Goal: Task Accomplishment & Management: Complete application form

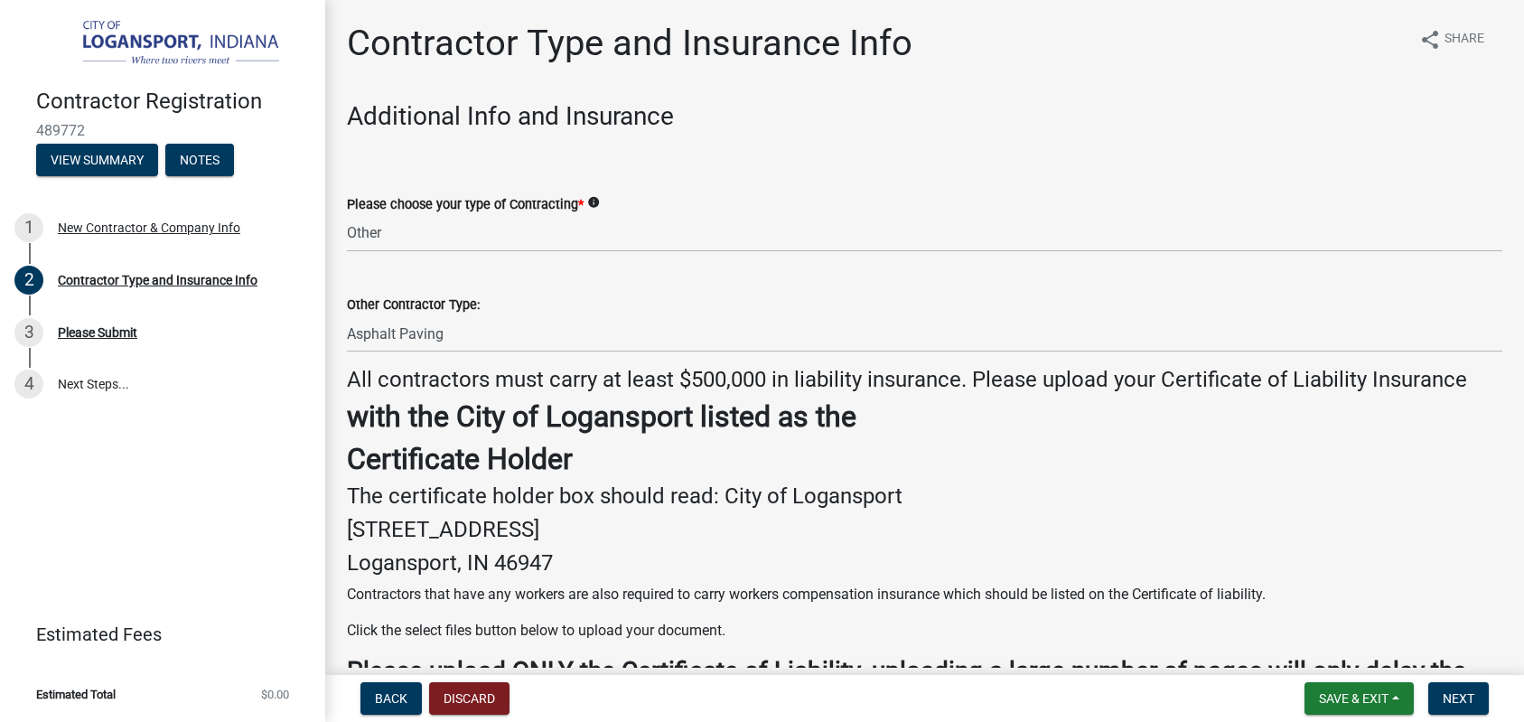
select select "685c3b33-4b2e-4886-8206-8c4246ca30b6"
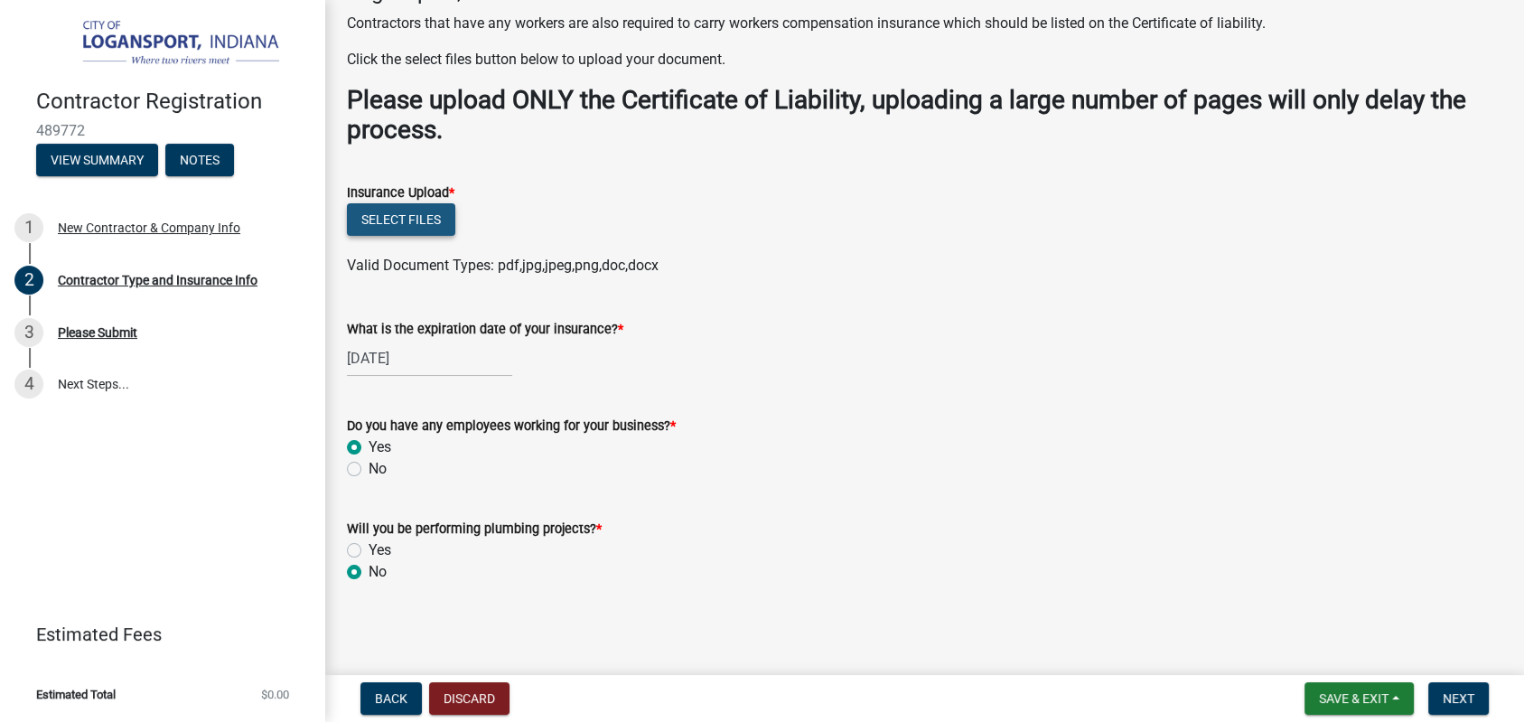
click at [416, 226] on button "Select files" at bounding box center [401, 219] width 108 height 33
click at [422, 226] on button "Select files" at bounding box center [401, 219] width 108 height 33
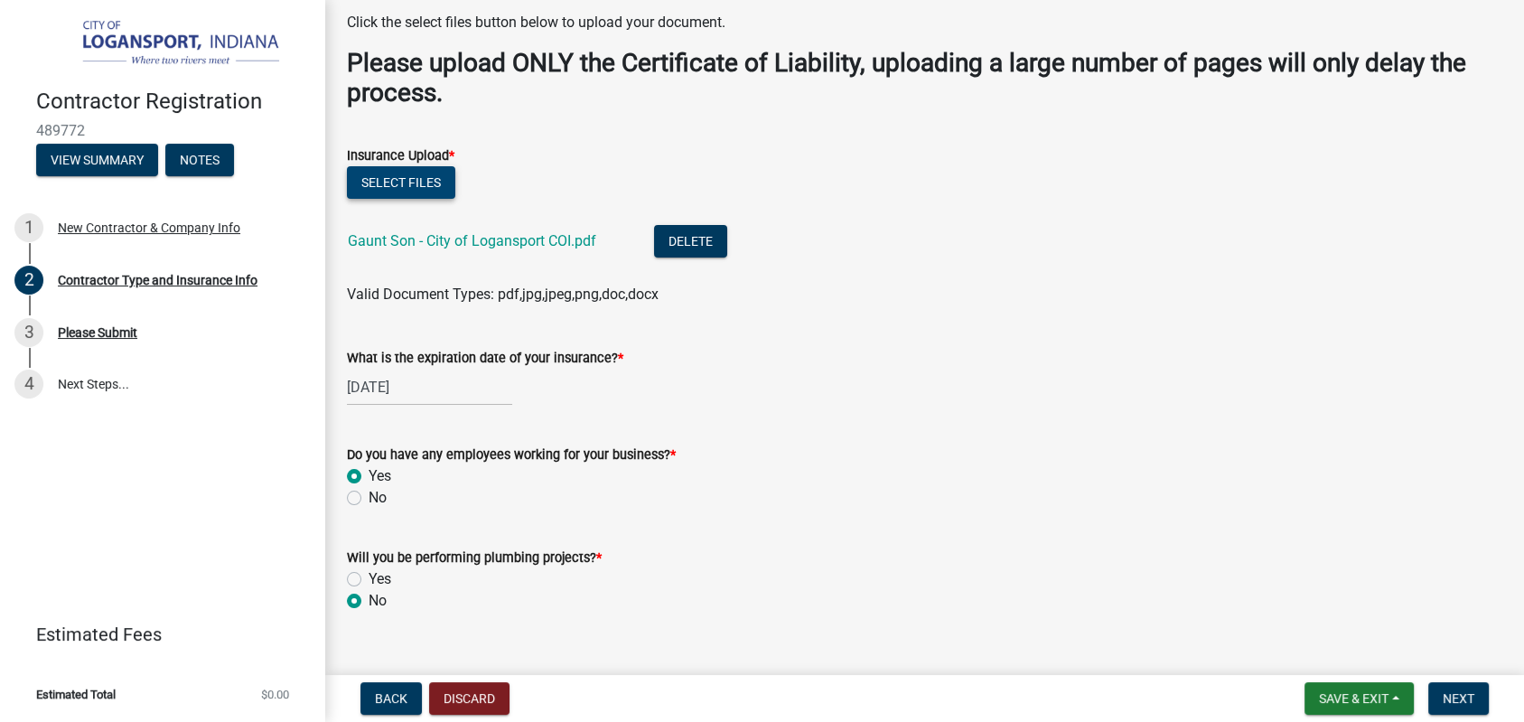
scroll to position [638, 0]
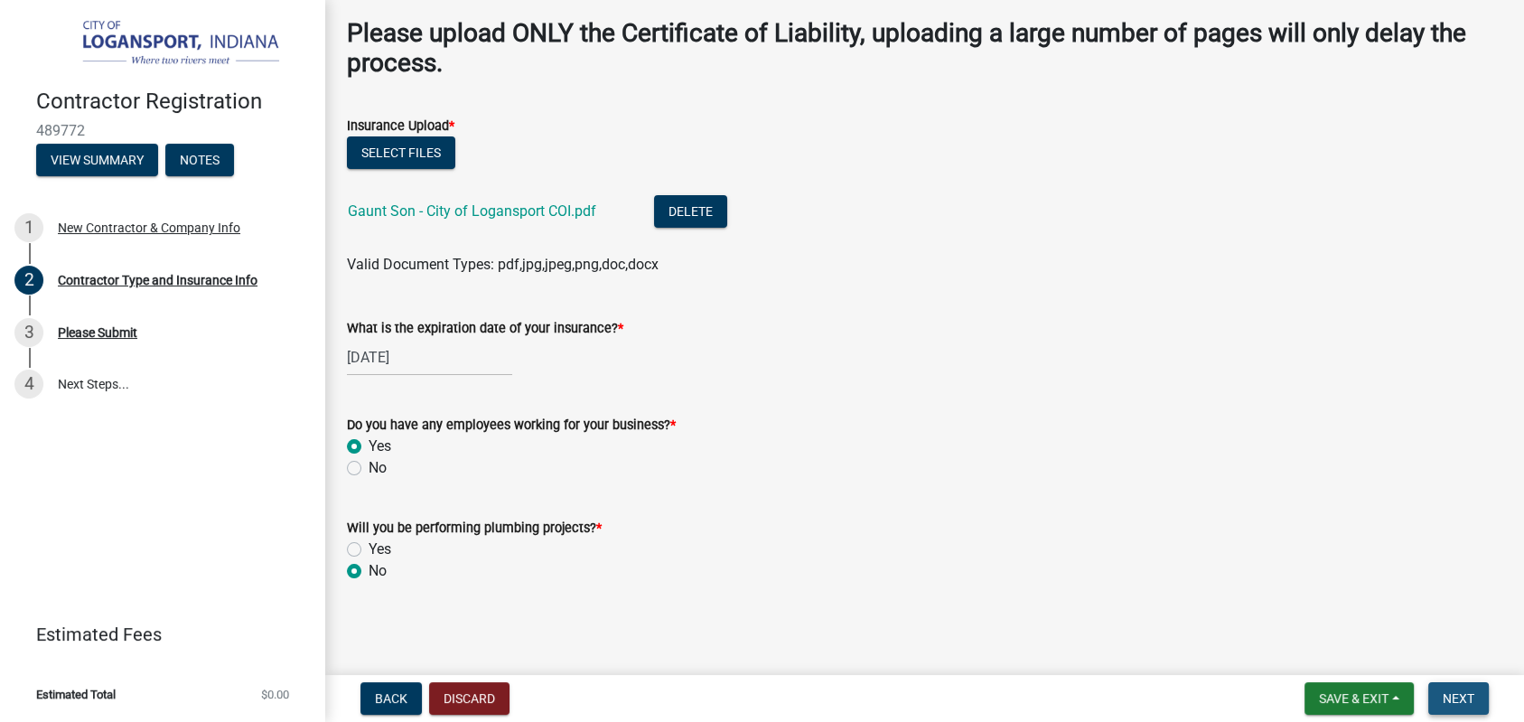
click at [1453, 691] on span "Next" at bounding box center [1459, 698] width 32 height 14
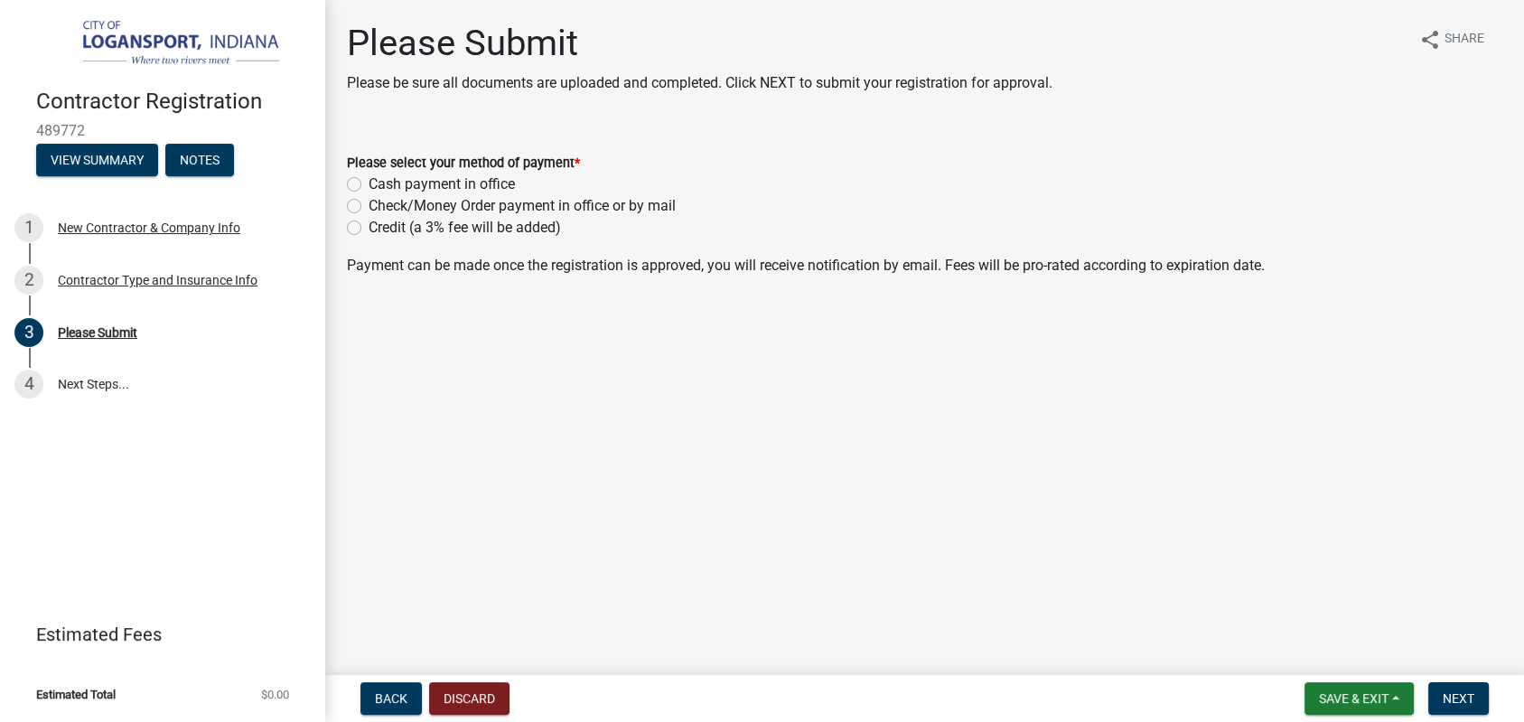
click at [369, 225] on label "Credit (a 3% fee will be added)" at bounding box center [465, 228] width 192 height 22
click at [369, 225] on input "Credit (a 3% fee will be added)" at bounding box center [375, 223] width 12 height 12
radio input "true"
click at [1461, 702] on span "Next" at bounding box center [1459, 698] width 32 height 14
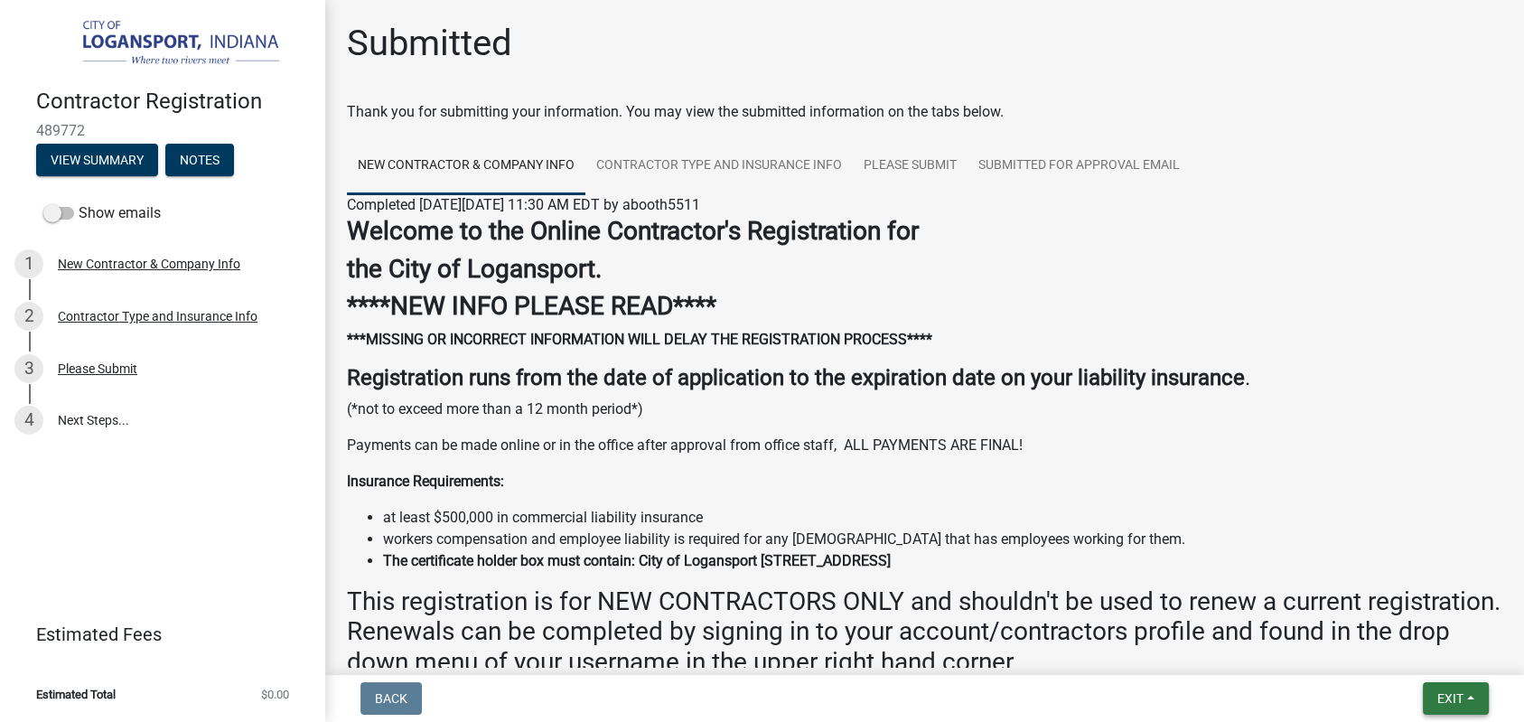
click at [1456, 692] on span "Exit" at bounding box center [1450, 698] width 26 height 14
click at [1389, 607] on button "Save" at bounding box center [1417, 607] width 145 height 43
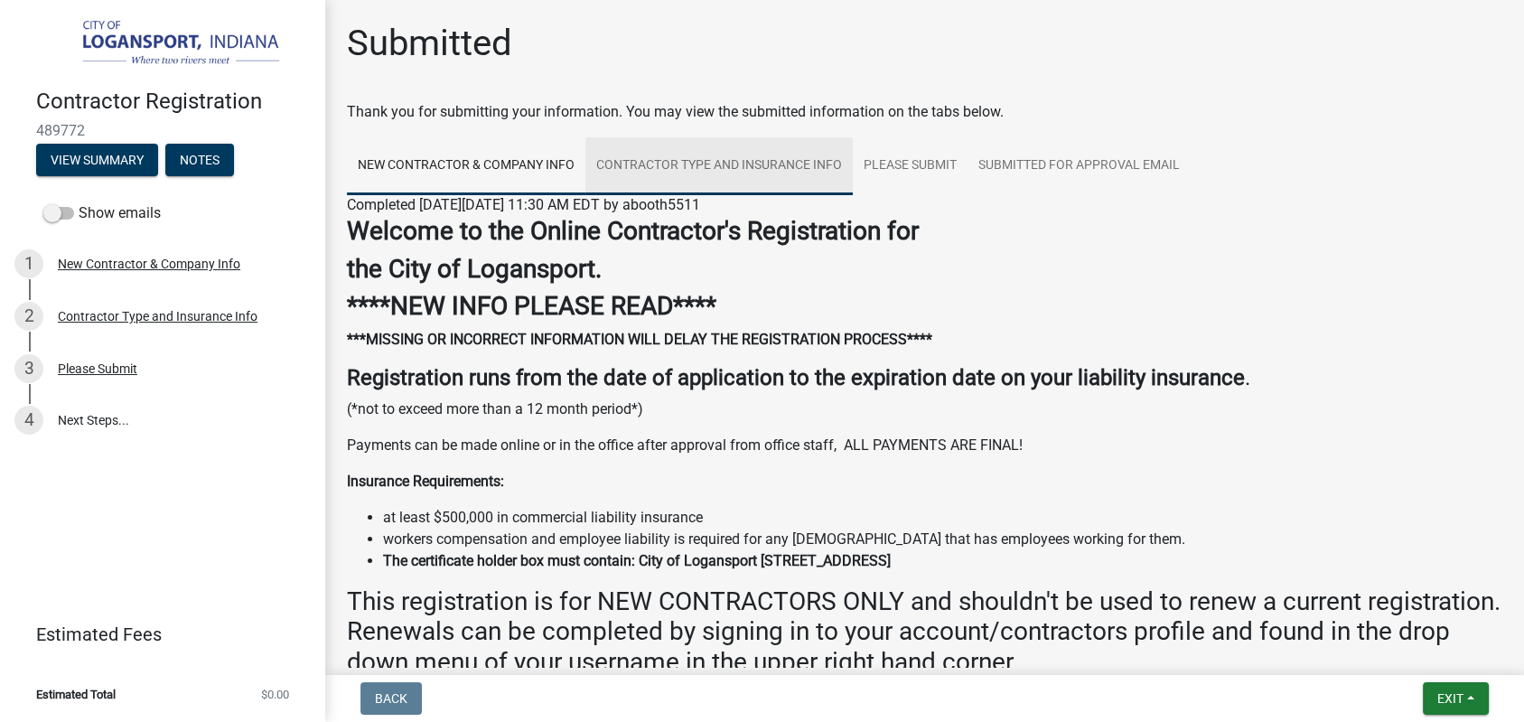
click at [700, 167] on link "Contractor Type and Insurance Info" at bounding box center [718, 166] width 267 height 58
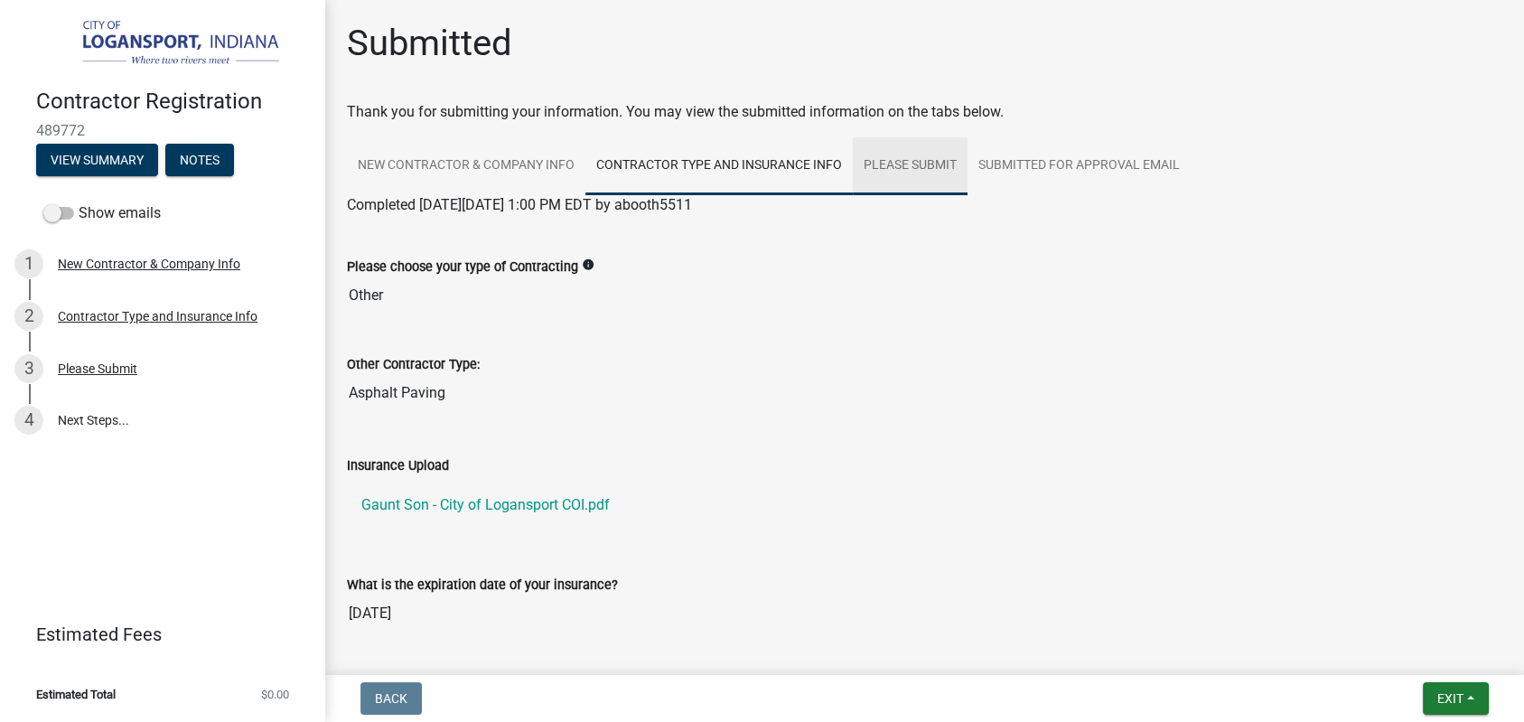
click at [917, 161] on link "Please Submit" at bounding box center [910, 166] width 115 height 58
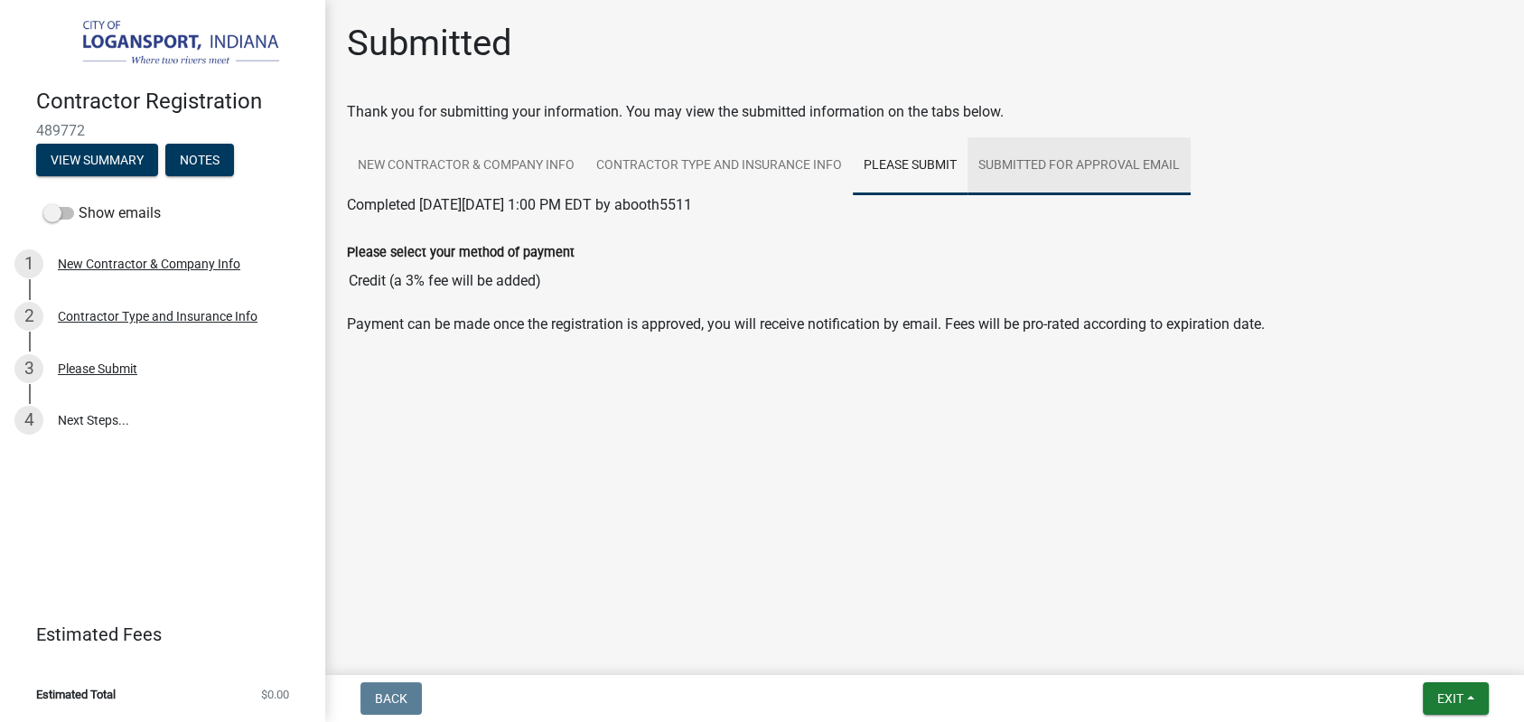
click at [1064, 164] on link "SUBMITTED FOR APPROVAL EMAIL" at bounding box center [1079, 166] width 223 height 58
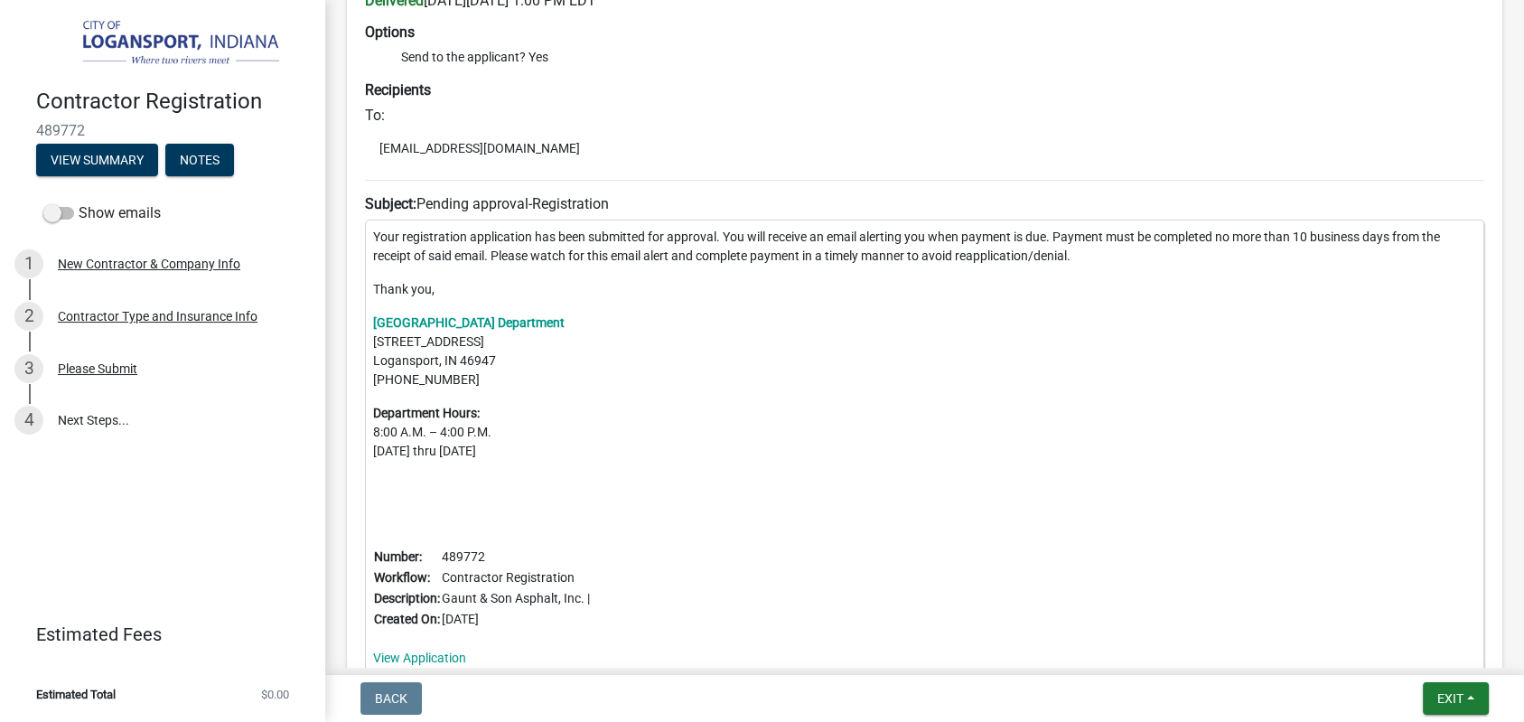
scroll to position [406, 0]
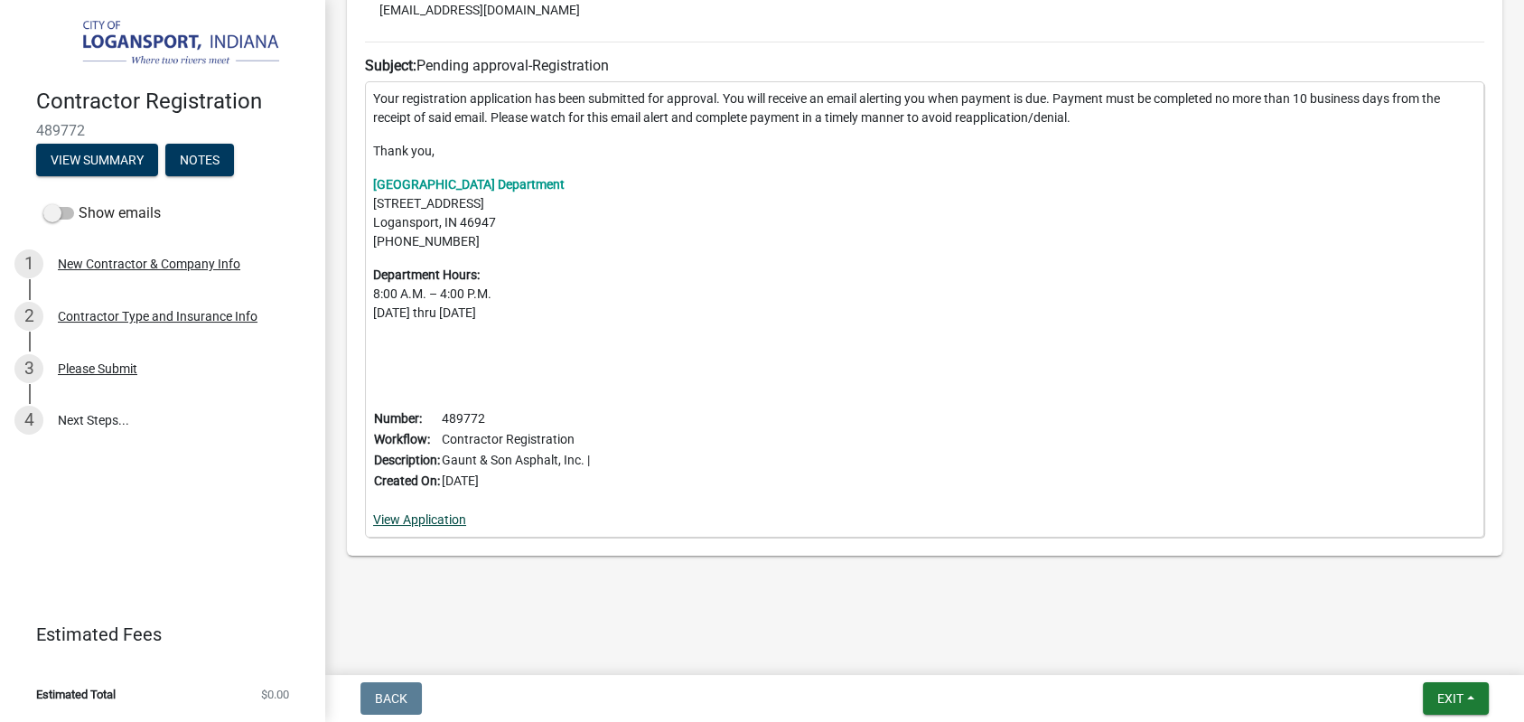
click at [431, 514] on link "View Application" at bounding box center [419, 519] width 93 height 14
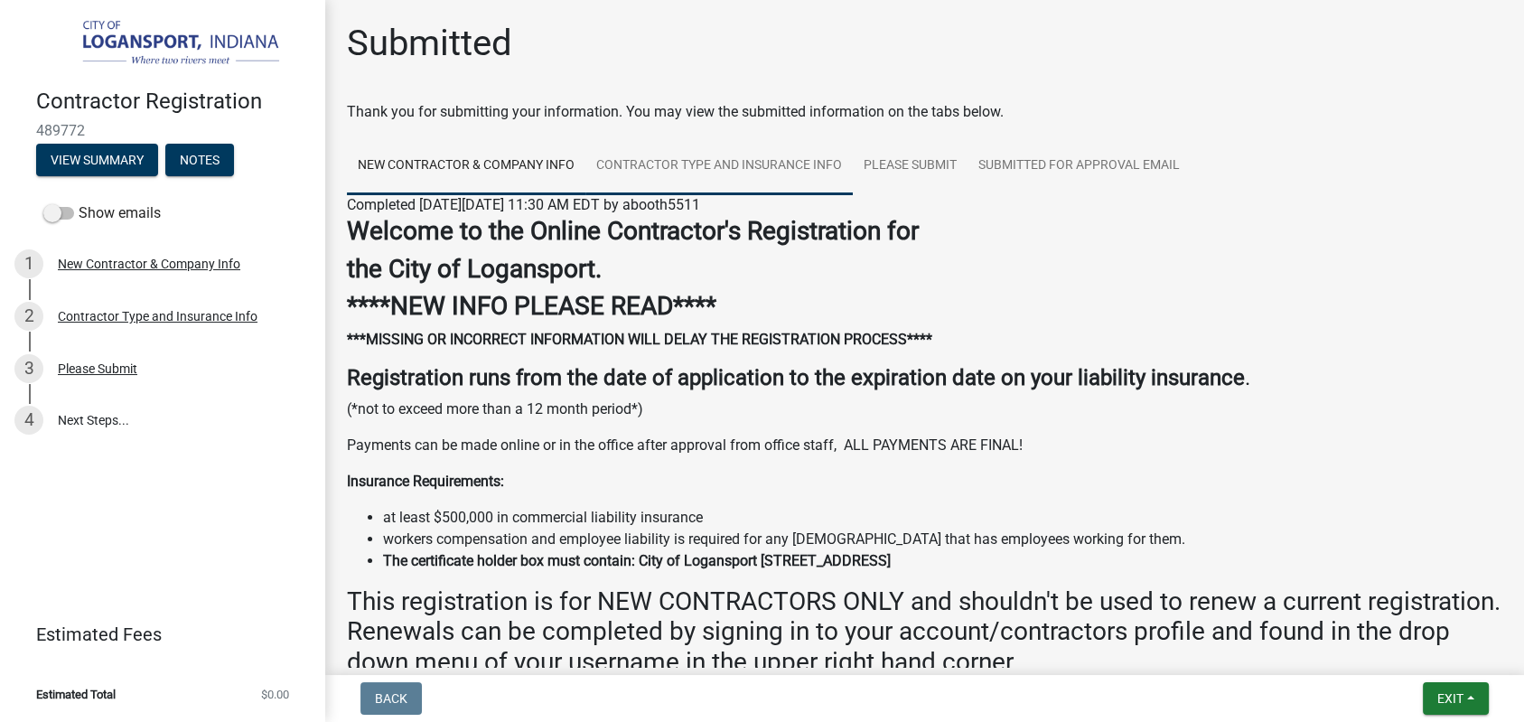
click at [733, 148] on link "Contractor Type and Insurance Info" at bounding box center [718, 166] width 267 height 58
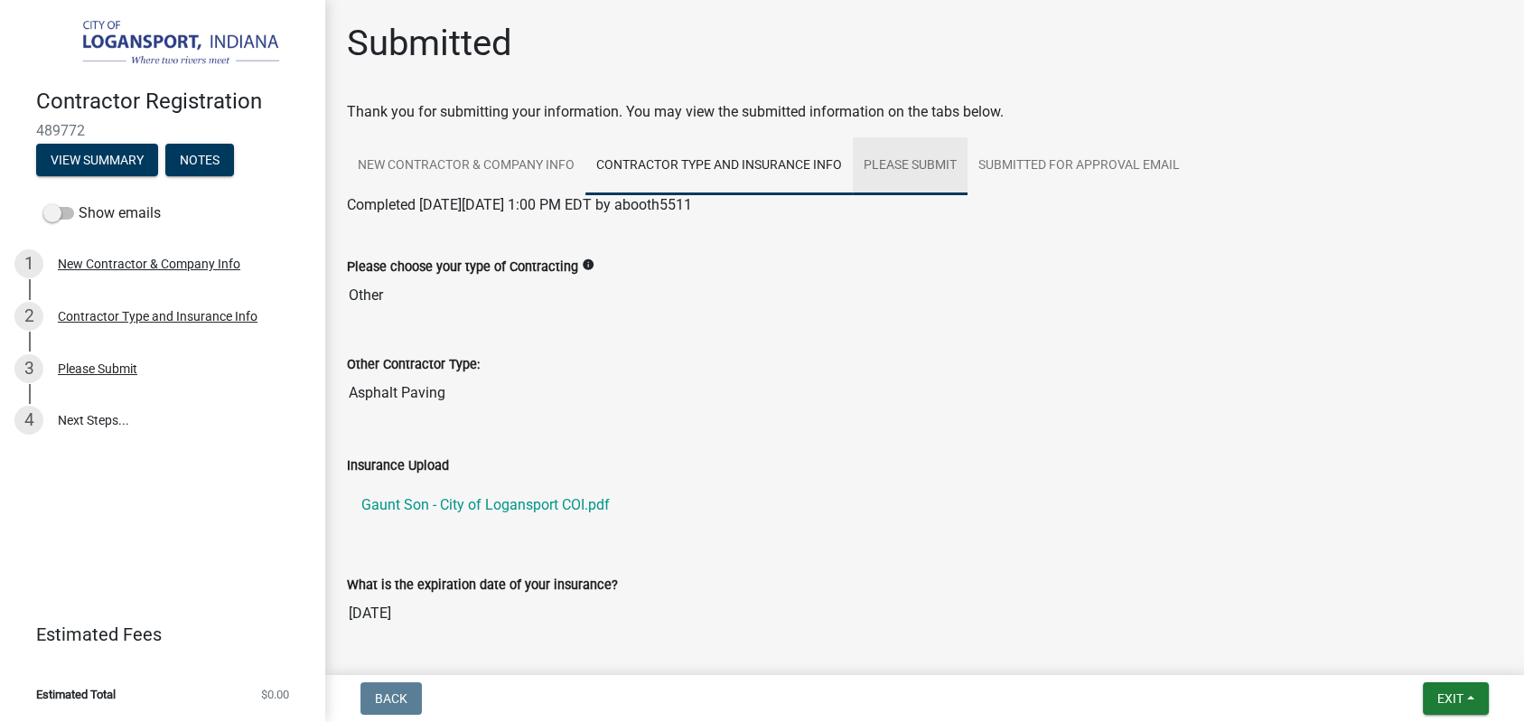
click at [904, 164] on link "Please Submit" at bounding box center [910, 166] width 115 height 58
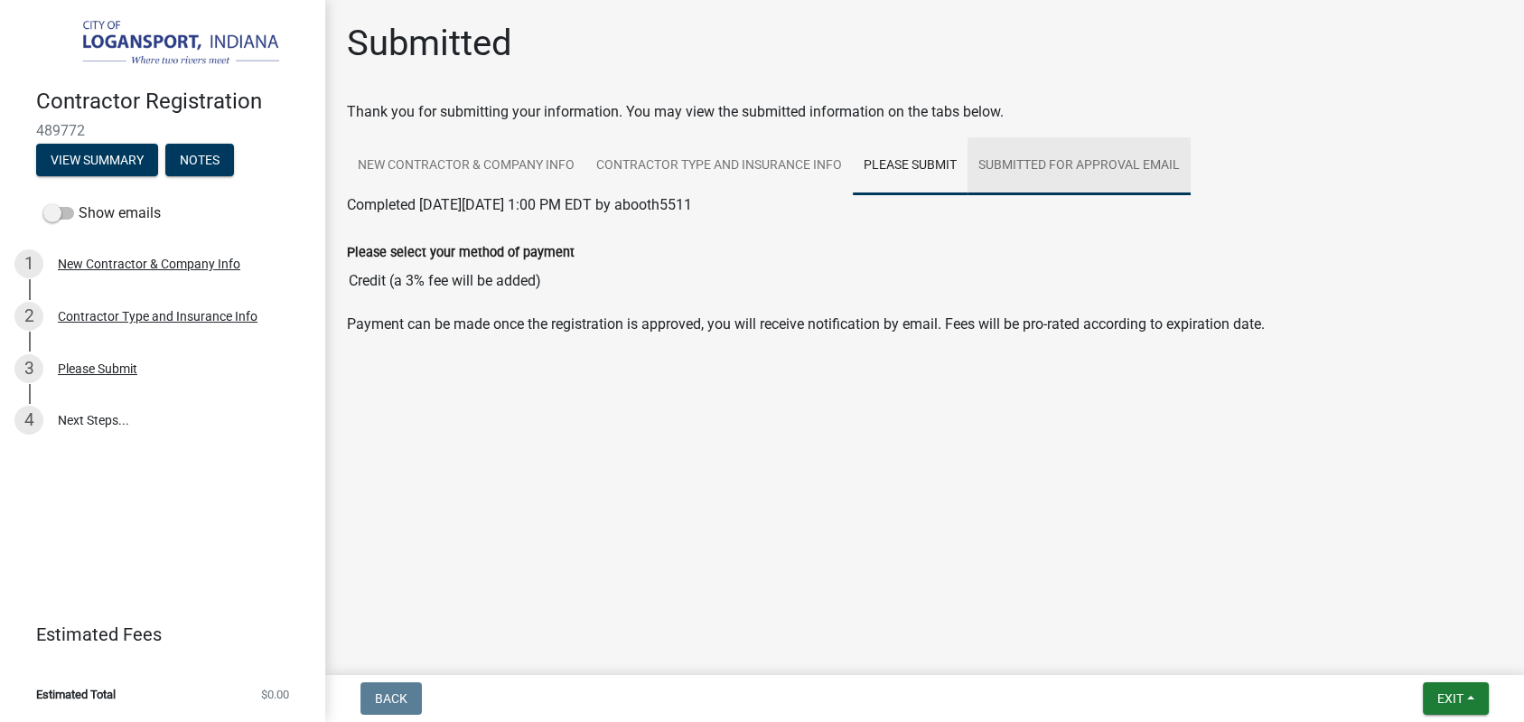
click at [1052, 160] on link "SUBMITTED FOR APPROVAL EMAIL" at bounding box center [1079, 166] width 223 height 58
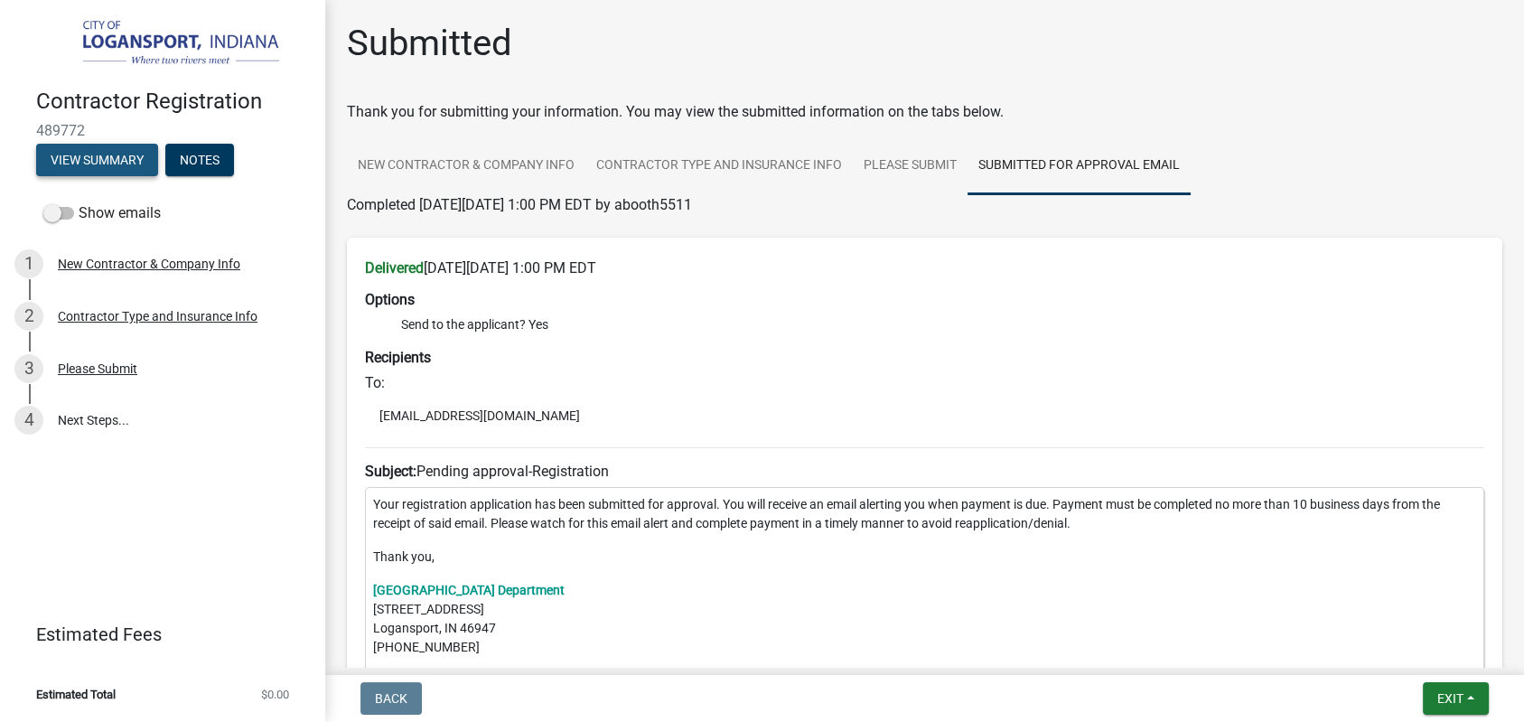
click at [112, 153] on button "View Summary" at bounding box center [97, 160] width 122 height 33
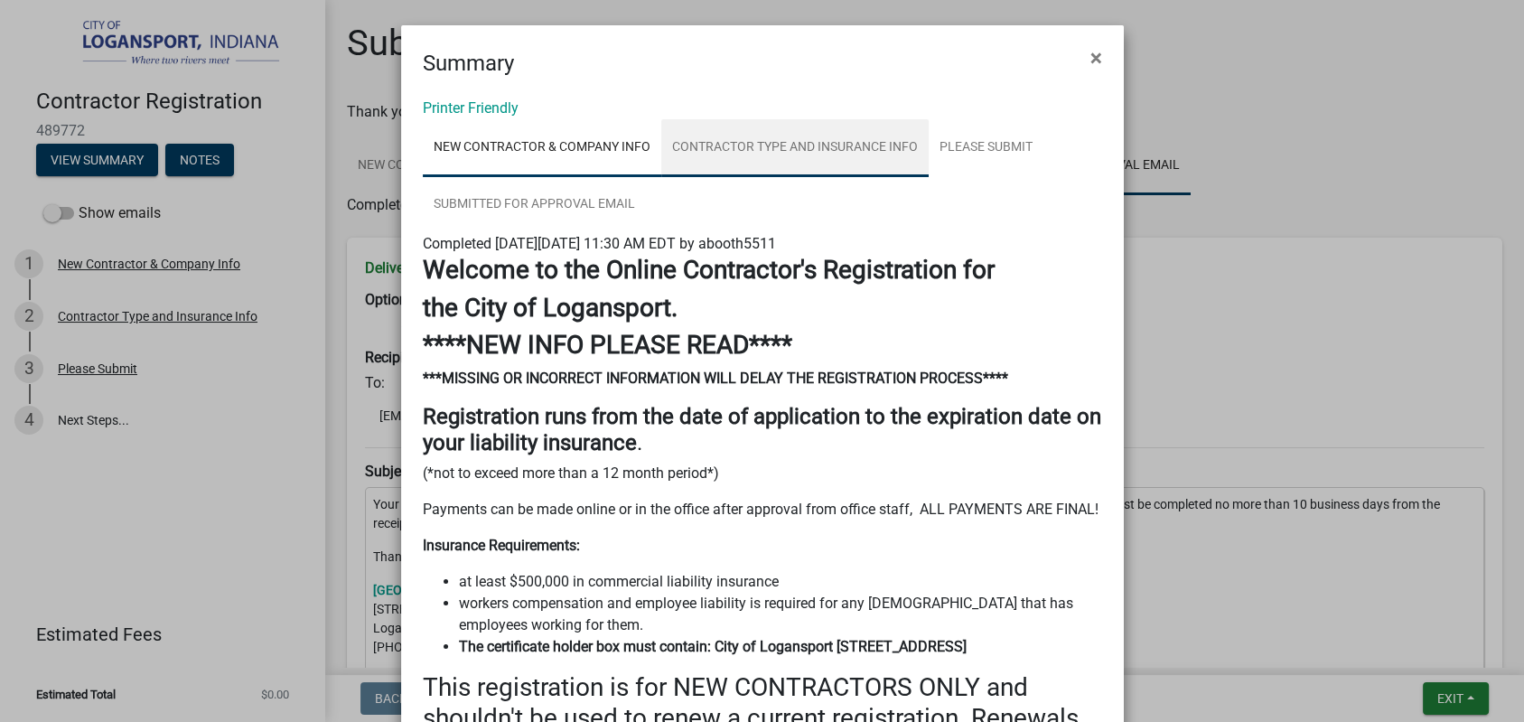
click at [745, 149] on link "Contractor Type and Insurance Info" at bounding box center [794, 148] width 267 height 58
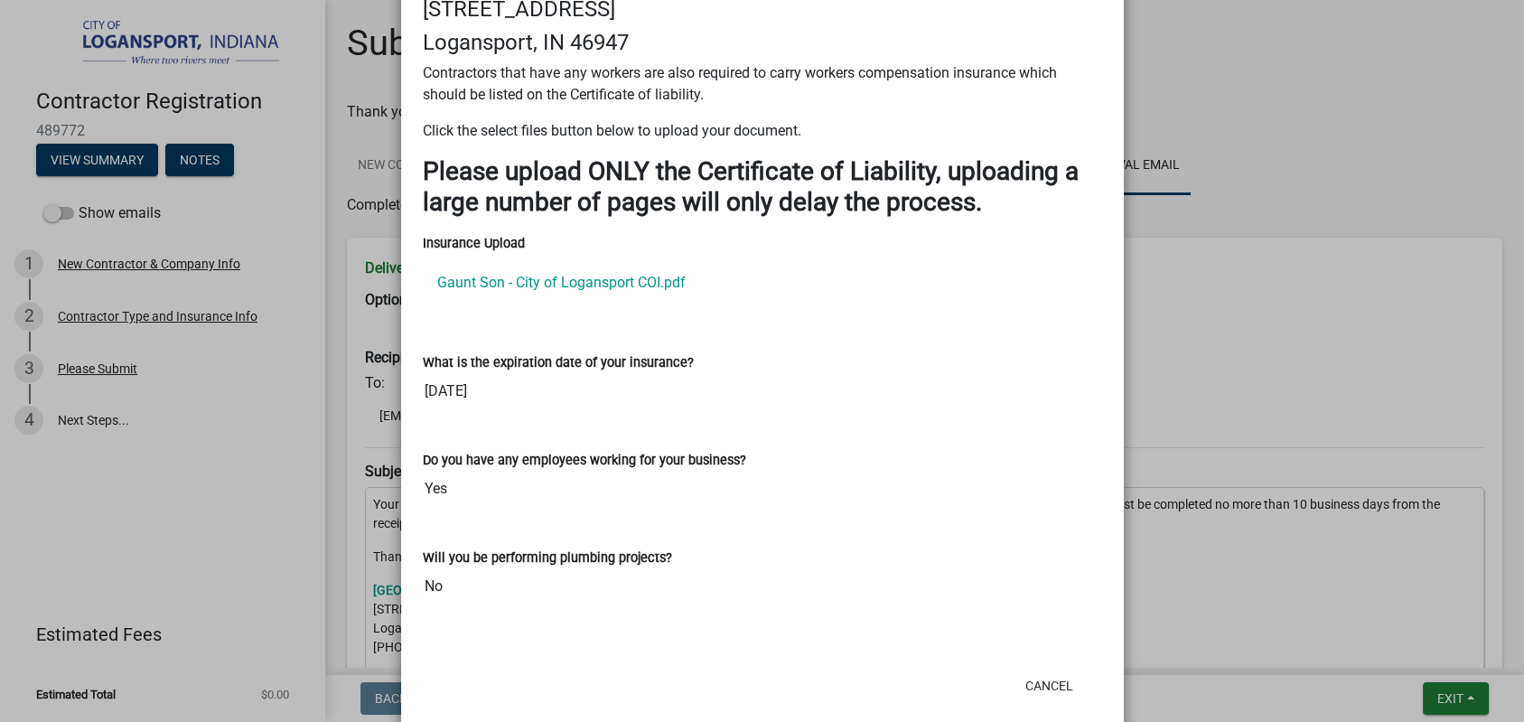
scroll to position [704, 0]
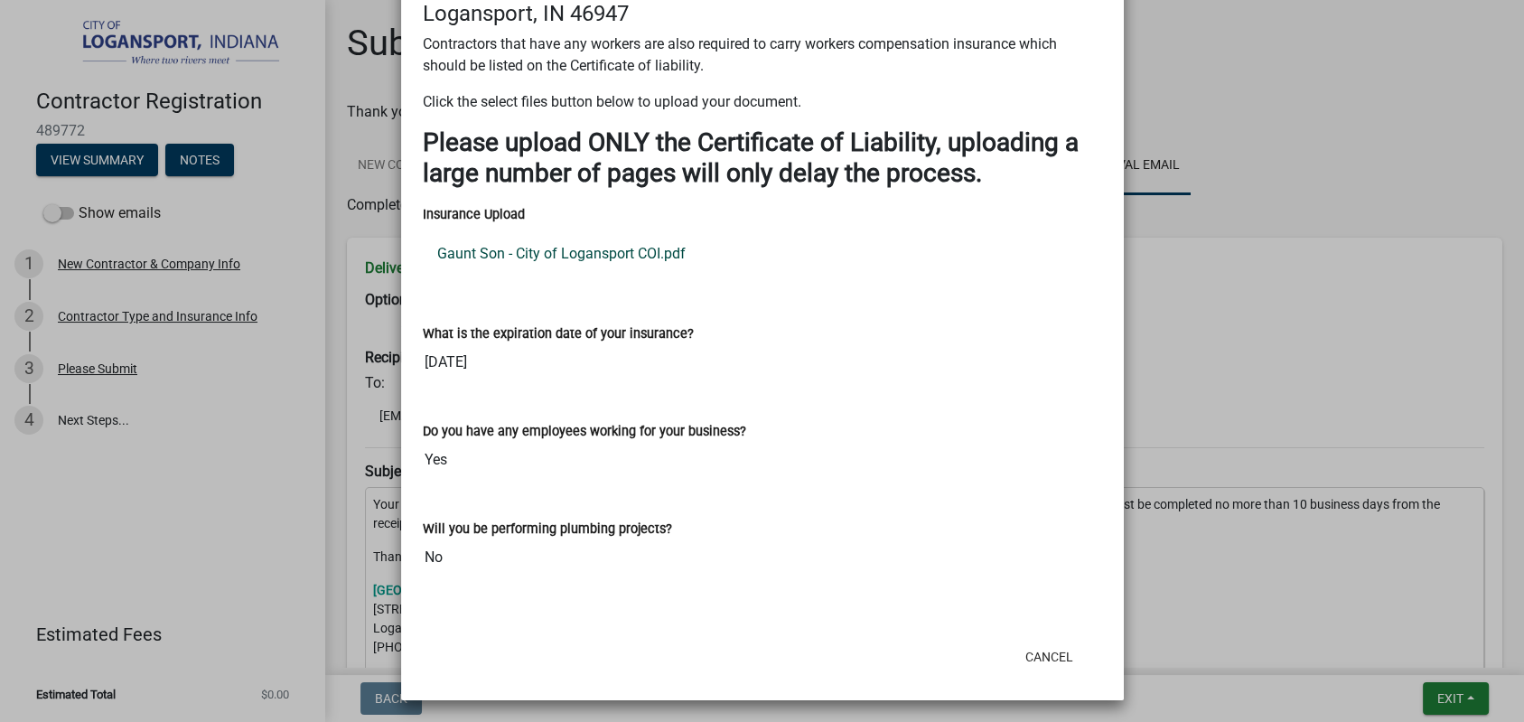
click at [571, 248] on link "Gaunt Son - City of Logansport COI.pdf" at bounding box center [762, 253] width 679 height 43
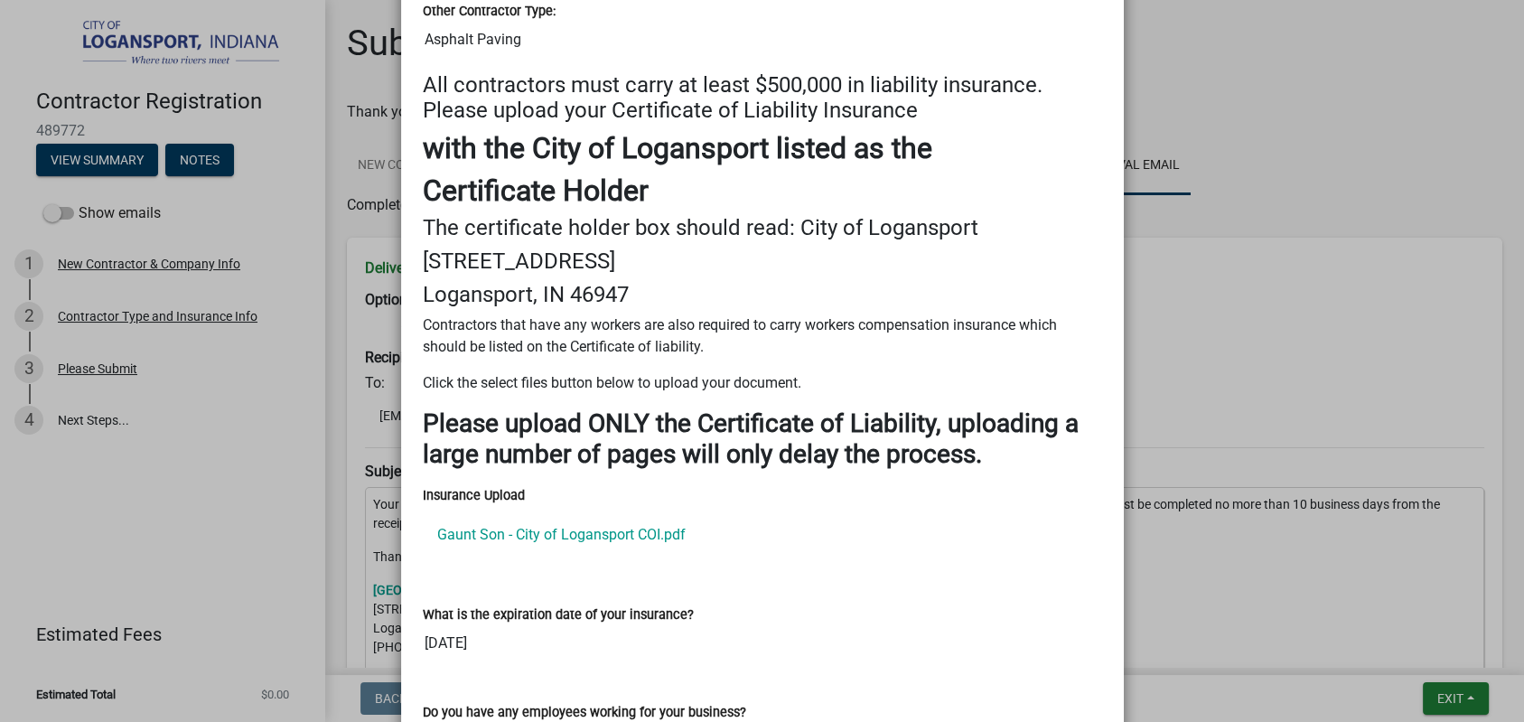
scroll to position [0, 0]
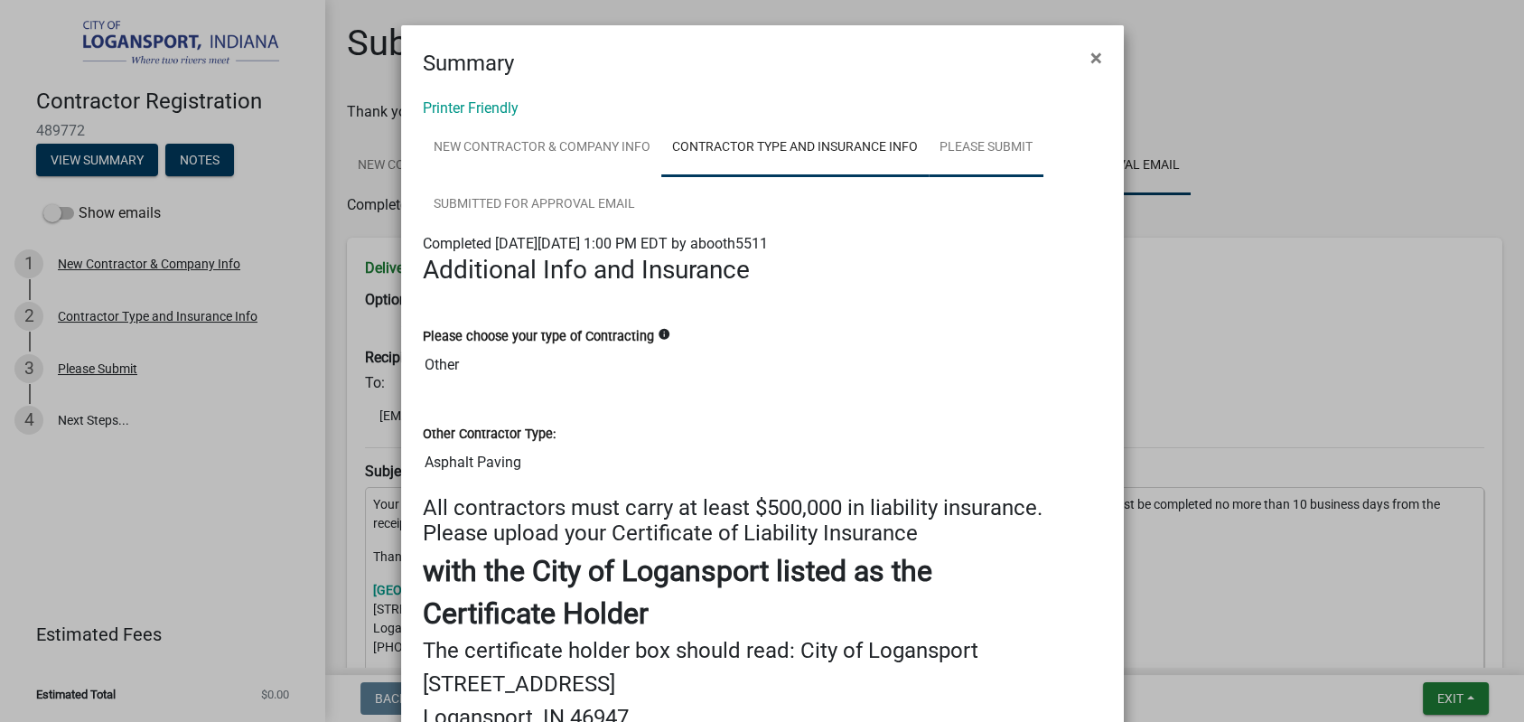
click at [1001, 128] on link "Please Submit" at bounding box center [986, 148] width 115 height 58
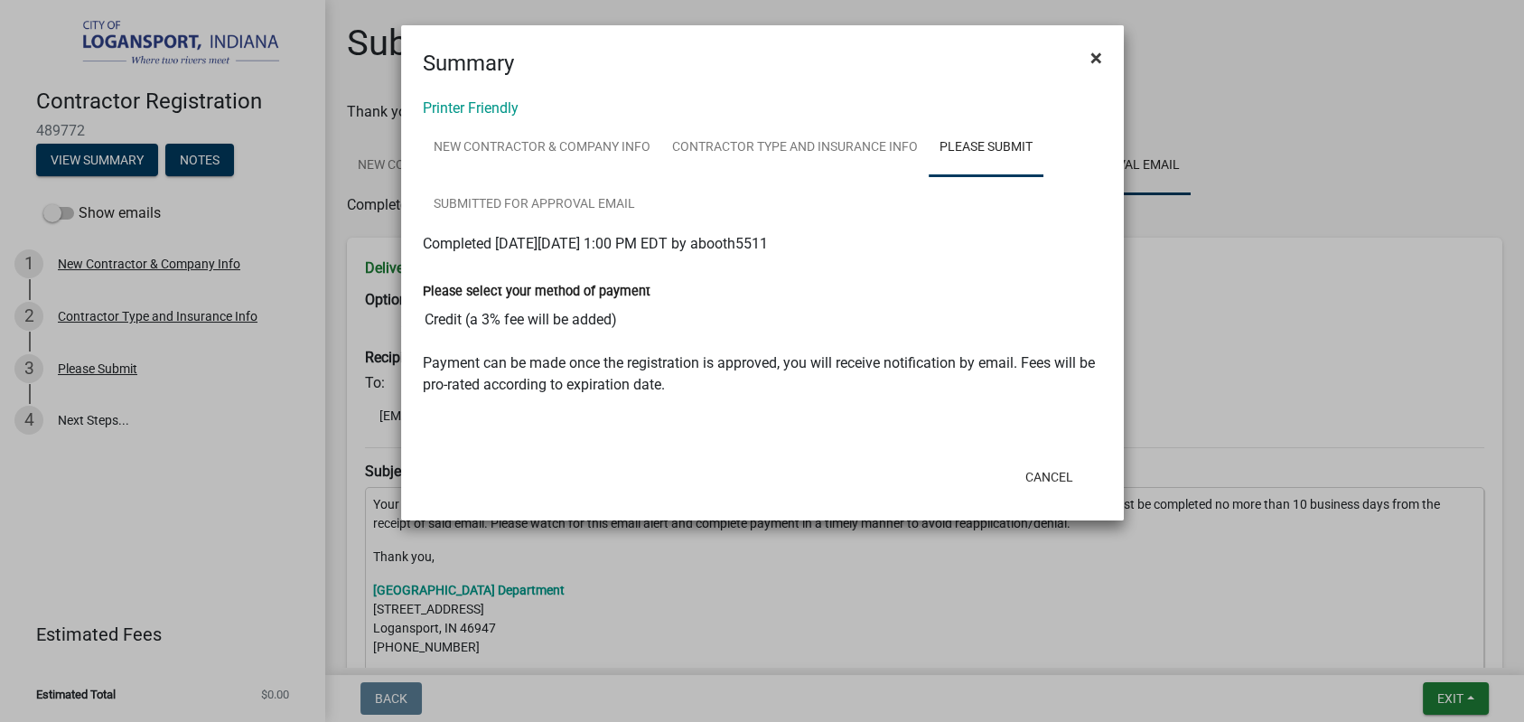
click at [1090, 58] on span "×" at bounding box center [1096, 57] width 12 height 25
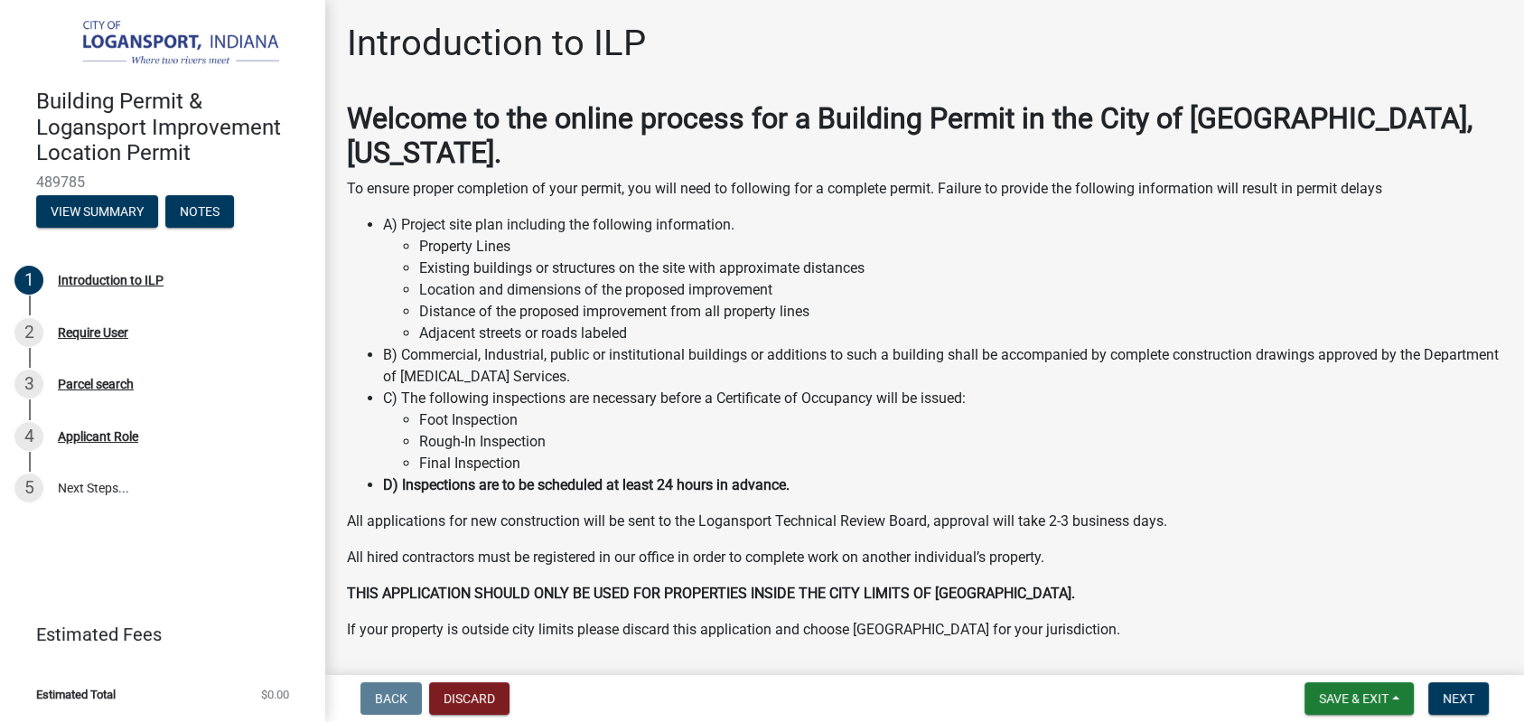
scroll to position [22, 0]
